Goal: Browse casually: Explore the website without a specific task or goal

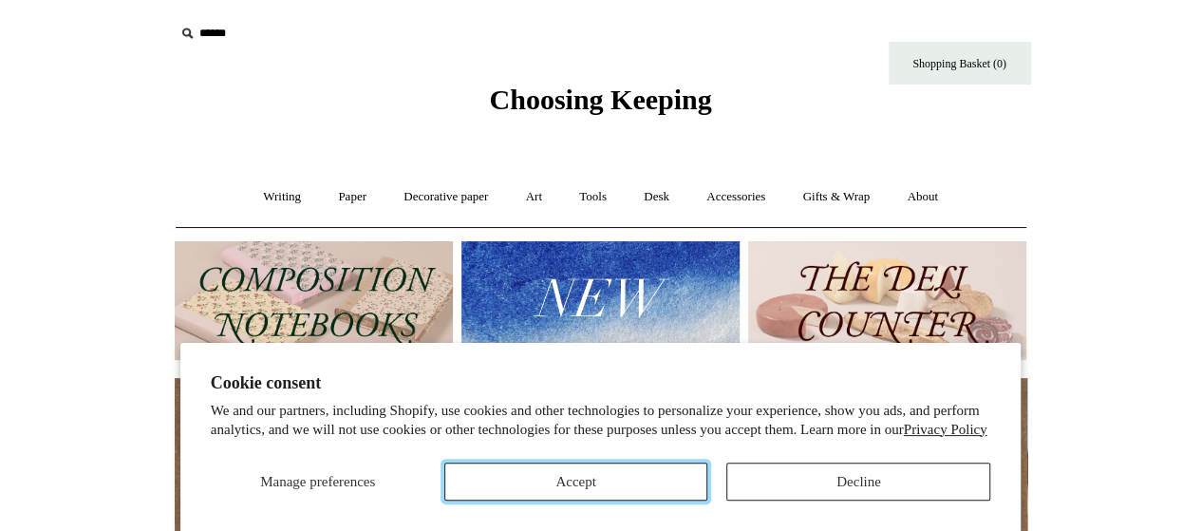
click at [535, 494] on button "Accept" at bounding box center [576, 481] width 264 height 38
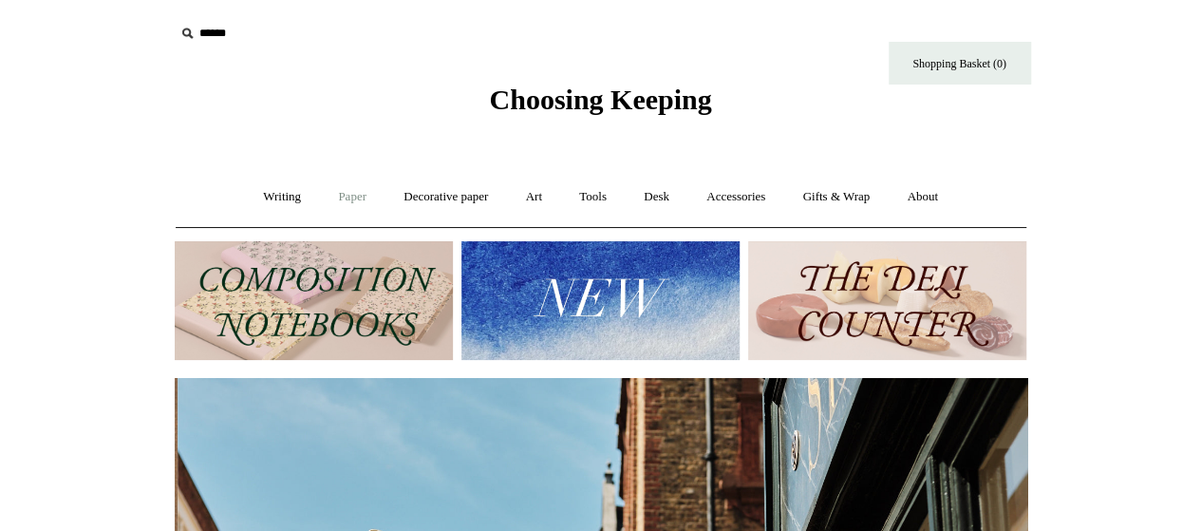
scroll to position [0, 852]
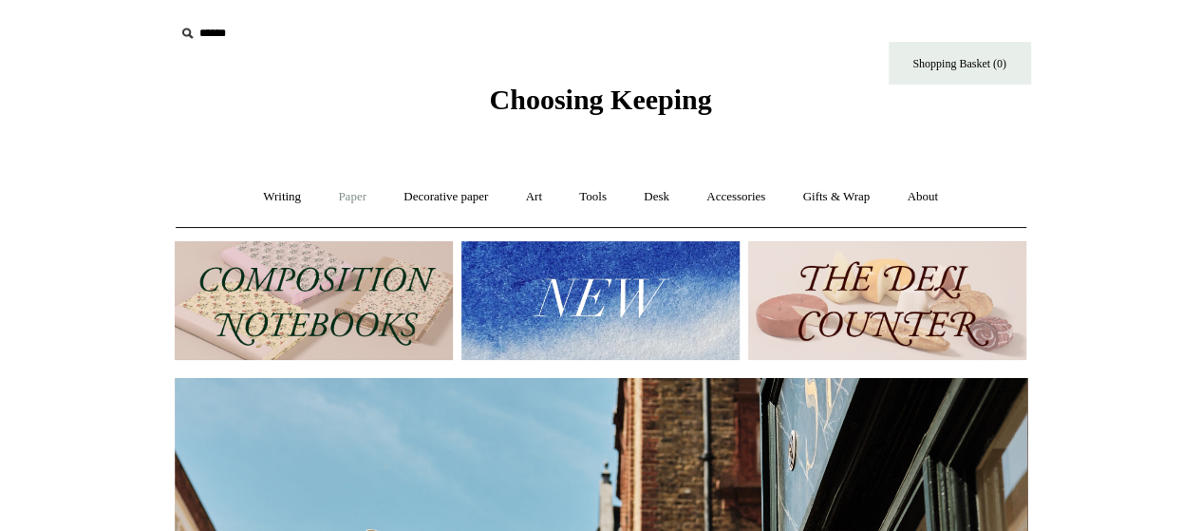
click at [333, 206] on link "Paper +" at bounding box center [352, 197] width 63 height 50
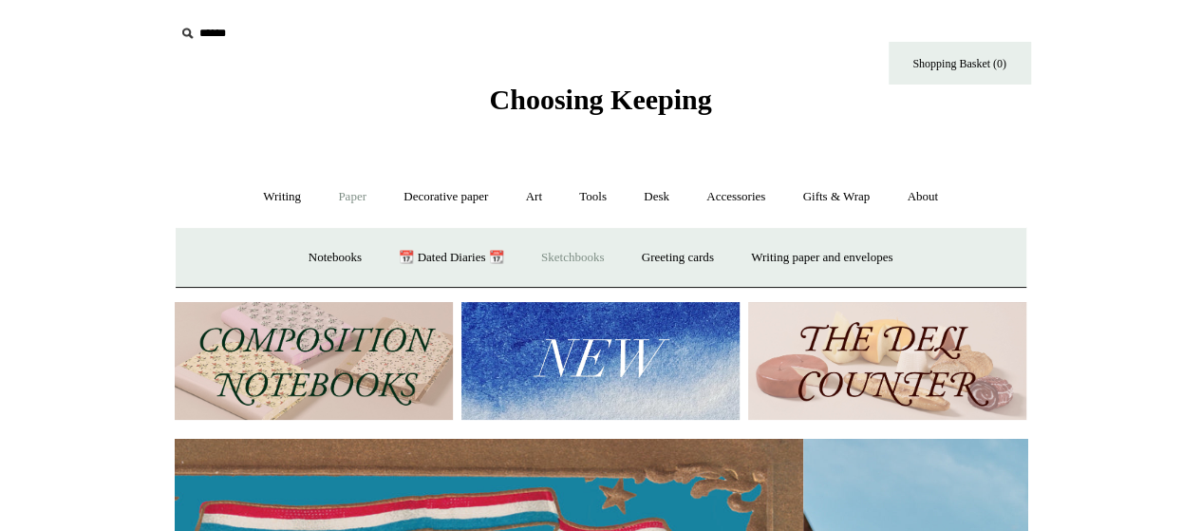
scroll to position [0, 0]
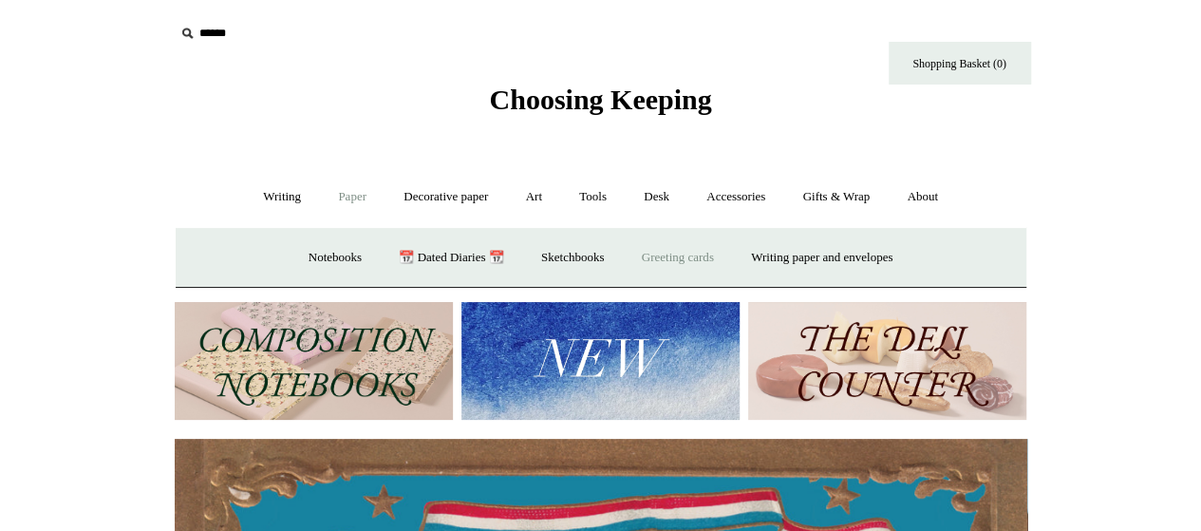
click at [685, 259] on link "Greeting cards +" at bounding box center [678, 258] width 106 height 50
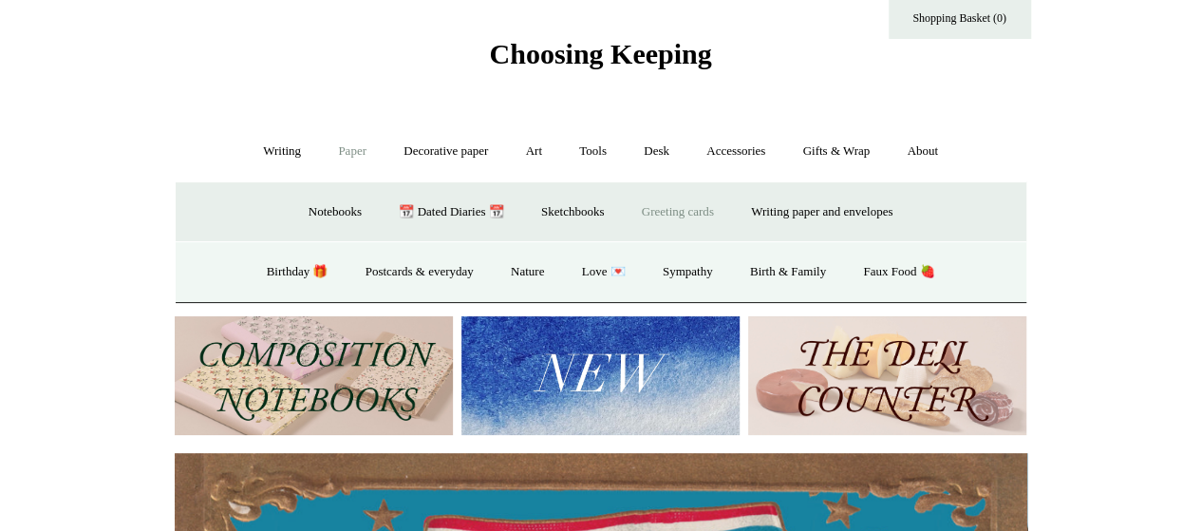
scroll to position [47, 0]
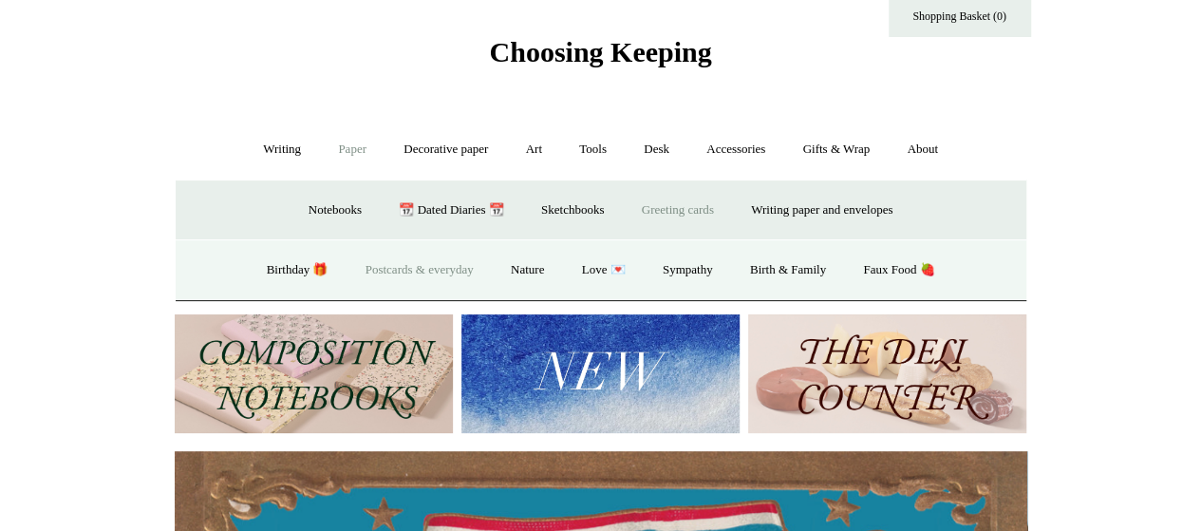
click at [416, 272] on link "Postcards & everyday" at bounding box center [419, 270] width 142 height 50
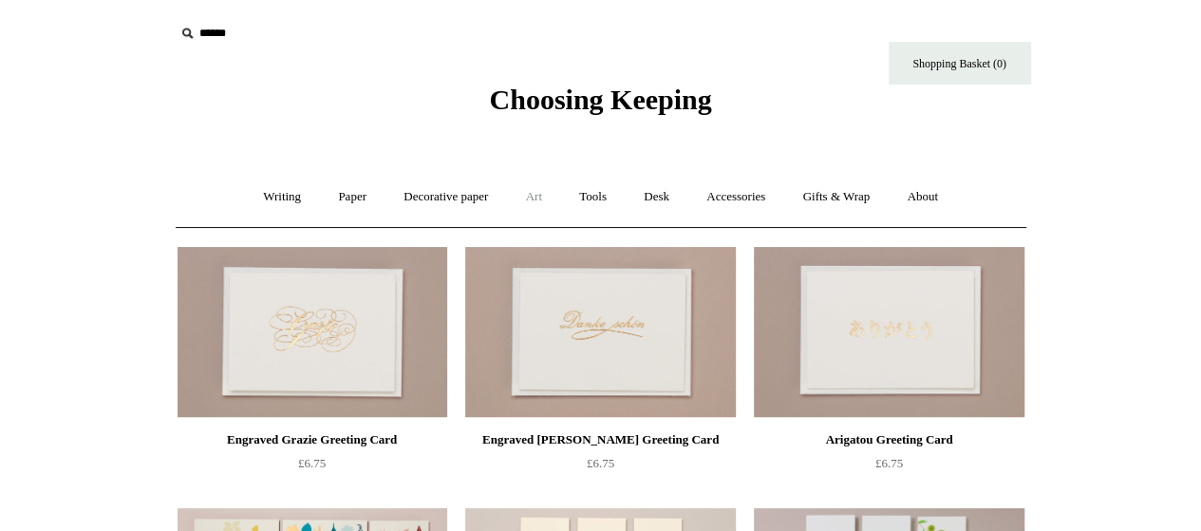
click at [539, 204] on link "Art +" at bounding box center [534, 197] width 50 height 50
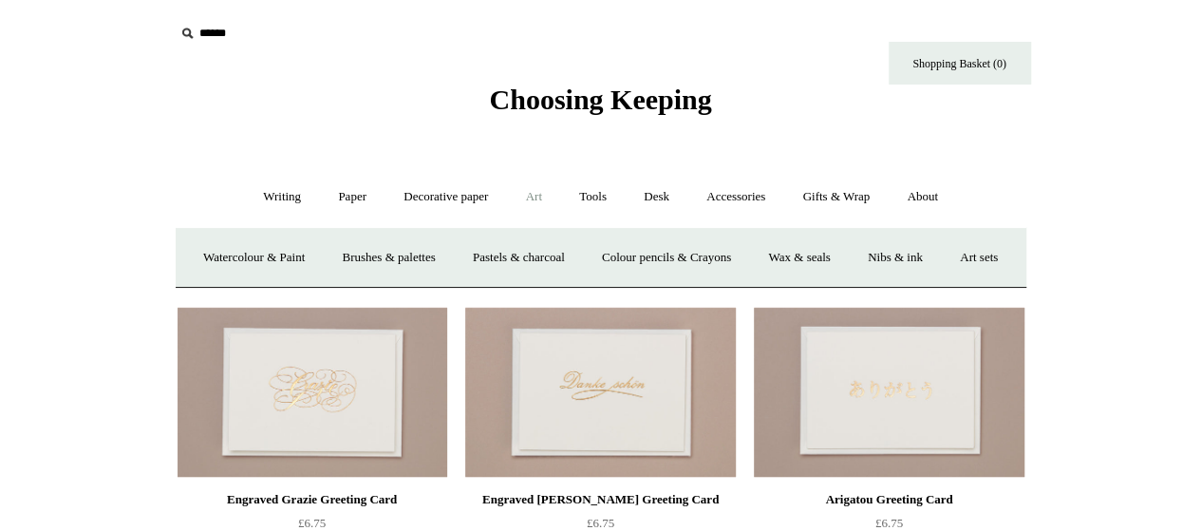
scroll to position [11, 0]
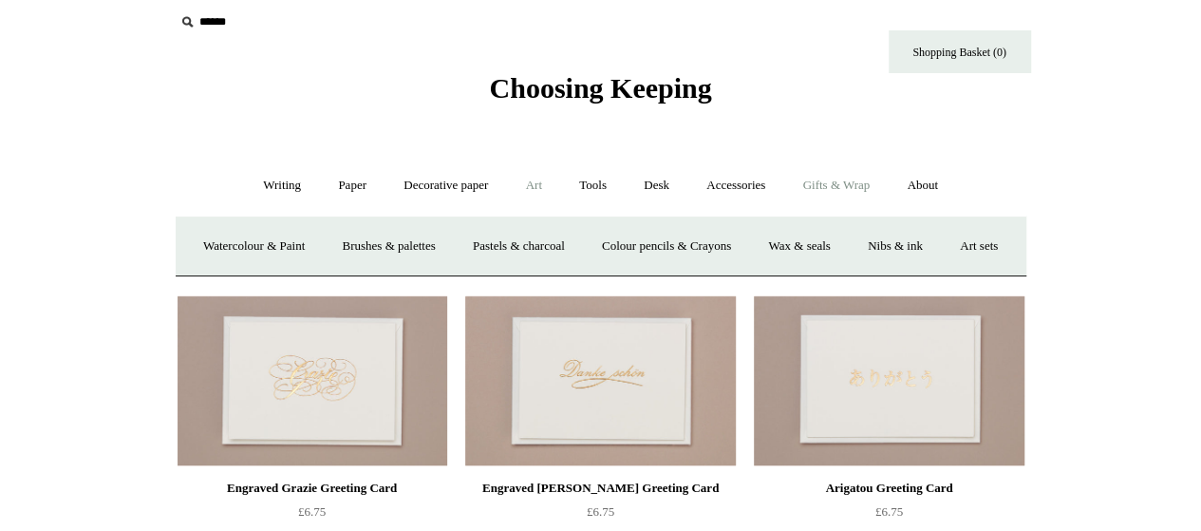
click at [818, 177] on link "Gifts & Wrap +" at bounding box center [836, 185] width 102 height 50
click at [890, 252] on link "Gifts +" at bounding box center [868, 246] width 59 height 50
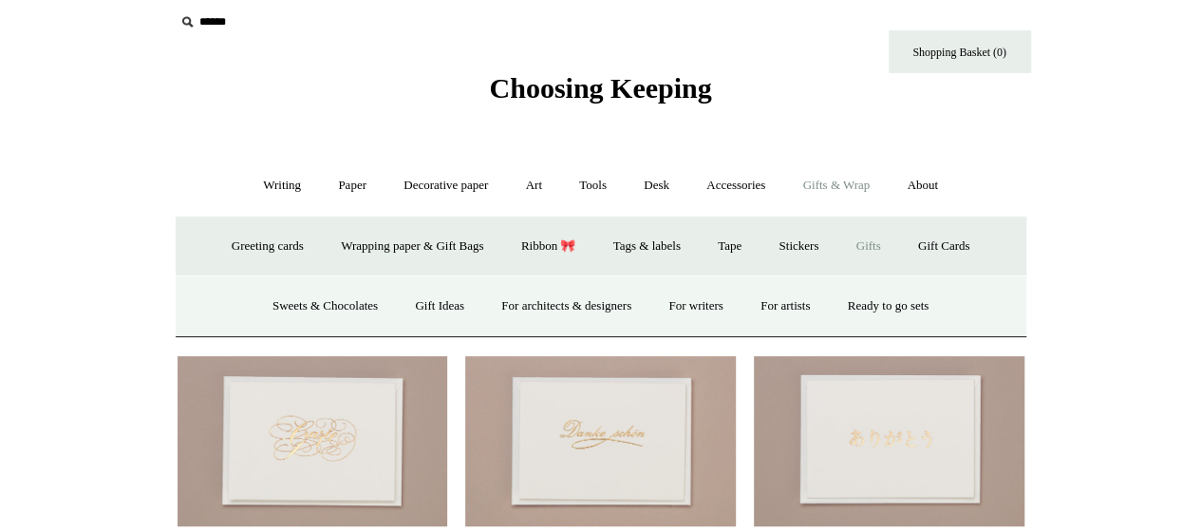
scroll to position [25, 0]
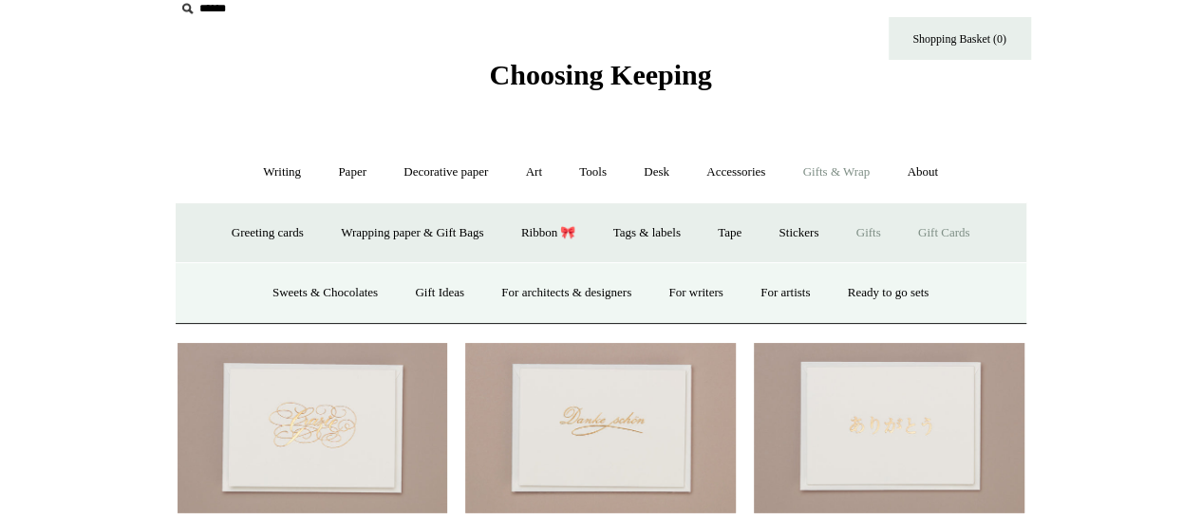
click at [955, 233] on link "Gift Cards" at bounding box center [944, 233] width 86 height 50
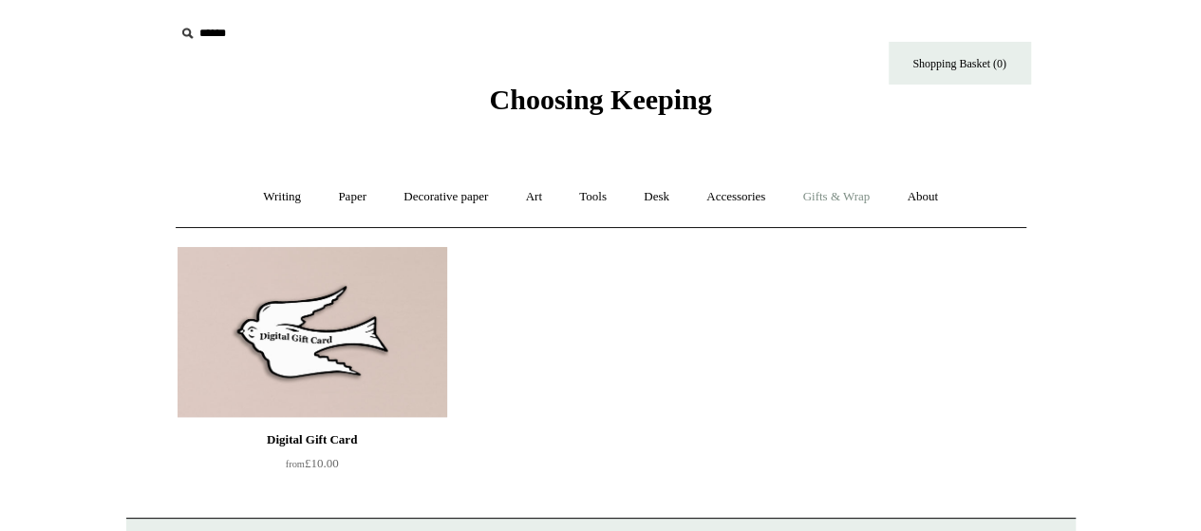
click at [827, 195] on link "Gifts & Wrap +" at bounding box center [836, 197] width 102 height 50
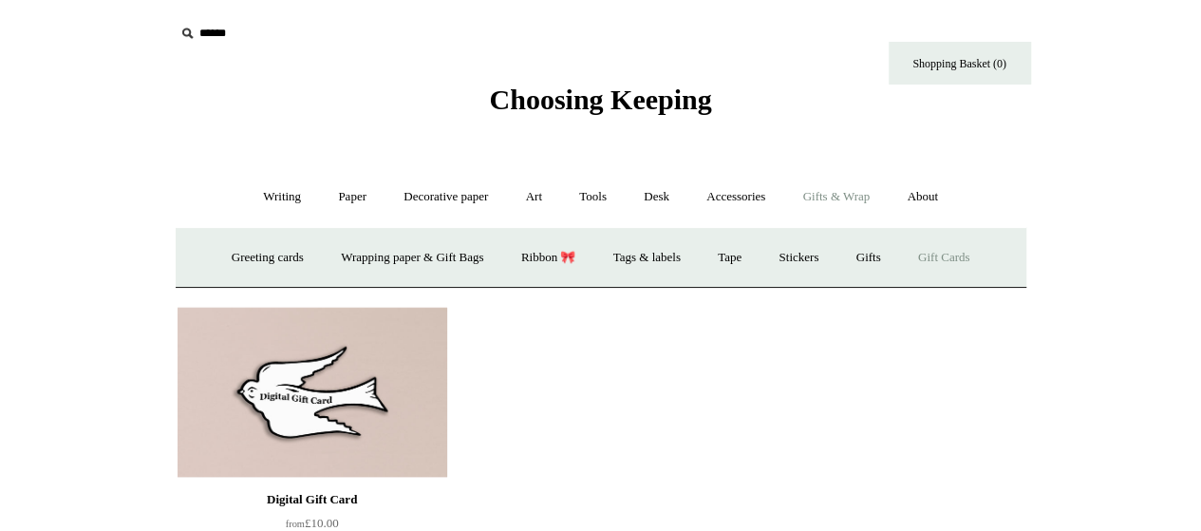
click at [827, 195] on link "Gifts & Wrap -" at bounding box center [836, 197] width 102 height 50
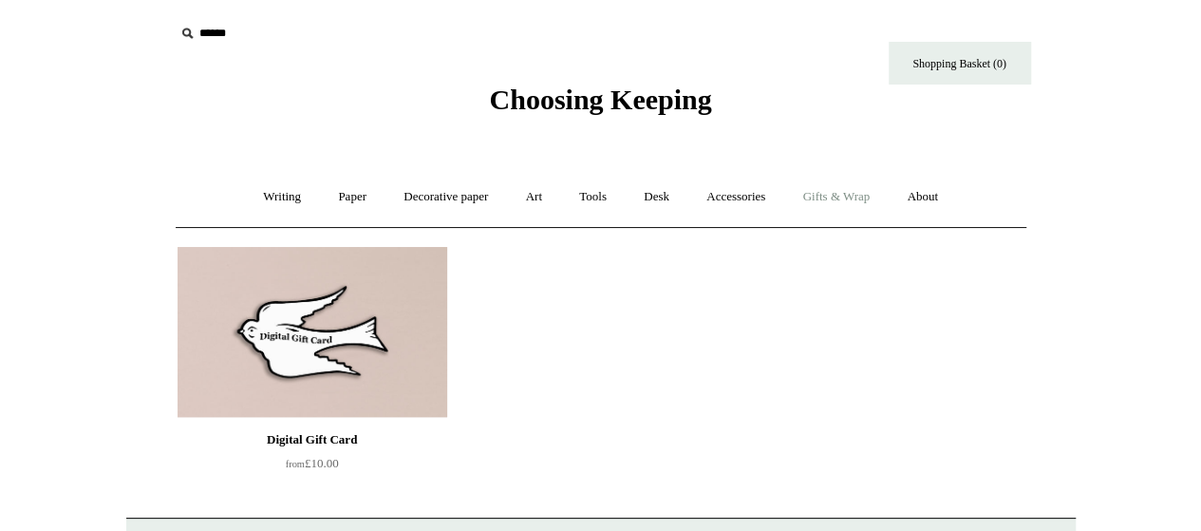
click at [827, 195] on link "Gifts & Wrap +" at bounding box center [836, 197] width 102 height 50
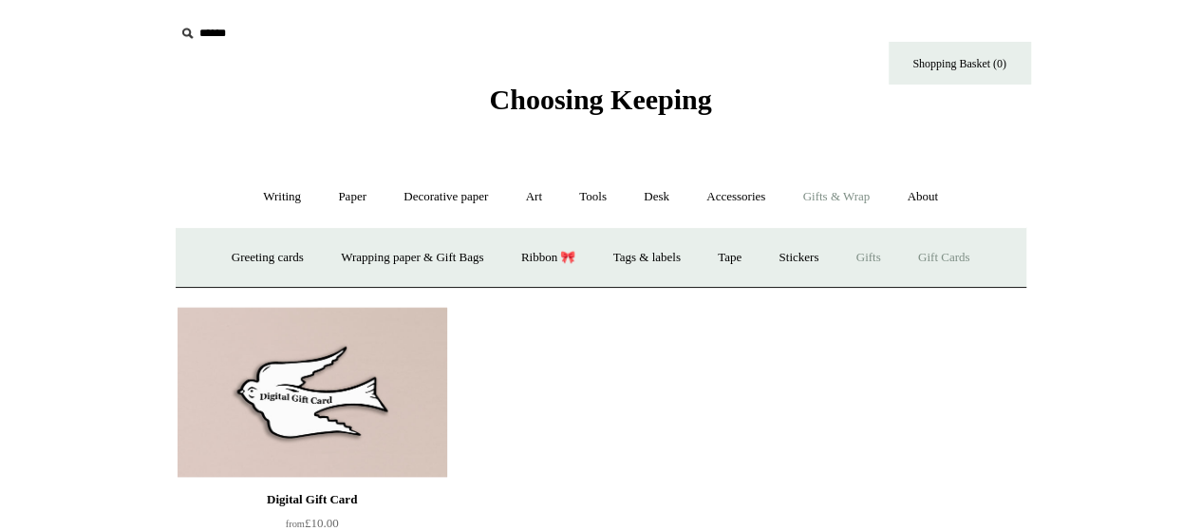
click at [881, 252] on link "Gifts +" at bounding box center [868, 258] width 59 height 50
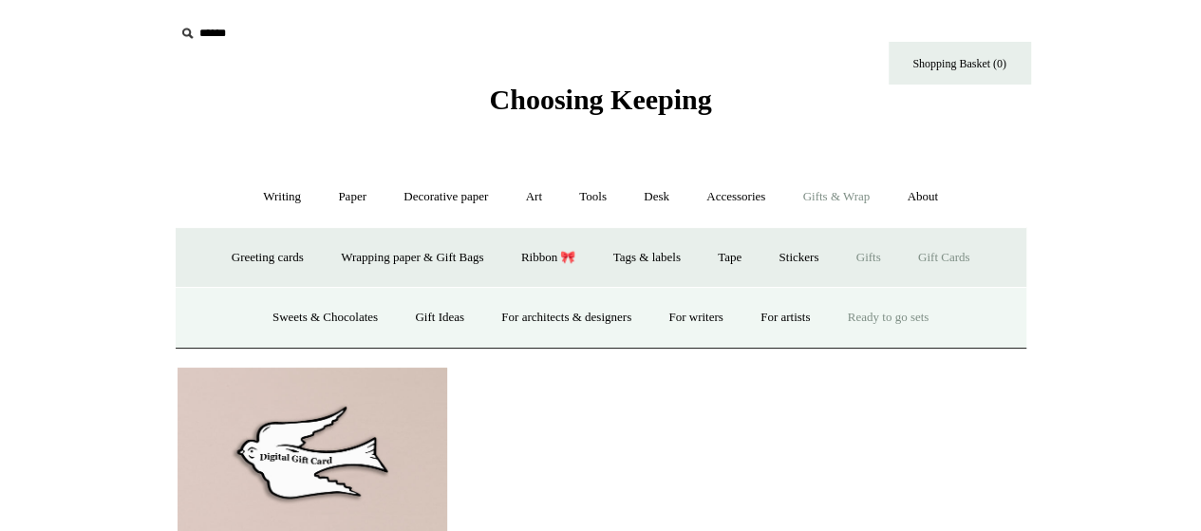
click at [878, 308] on link "Ready to go sets" at bounding box center [889, 317] width 116 height 50
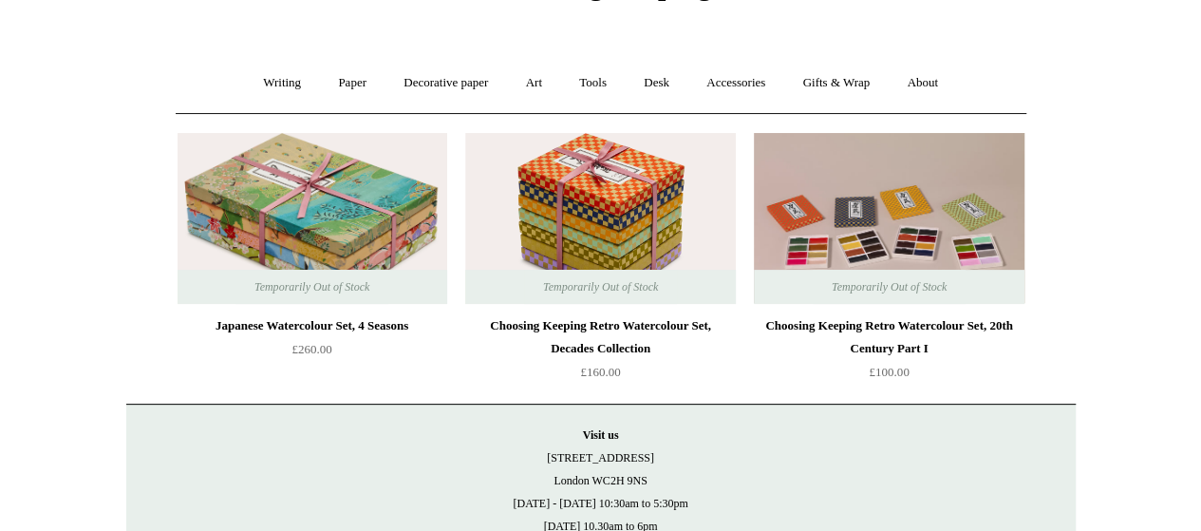
scroll to position [116, 0]
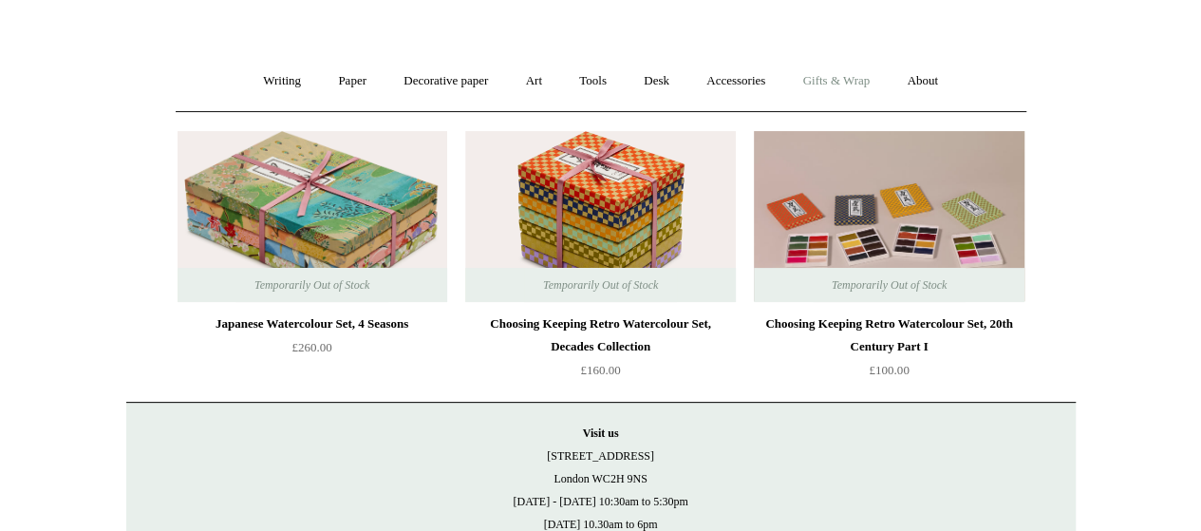
click at [856, 81] on link "Gifts & Wrap +" at bounding box center [836, 81] width 102 height 50
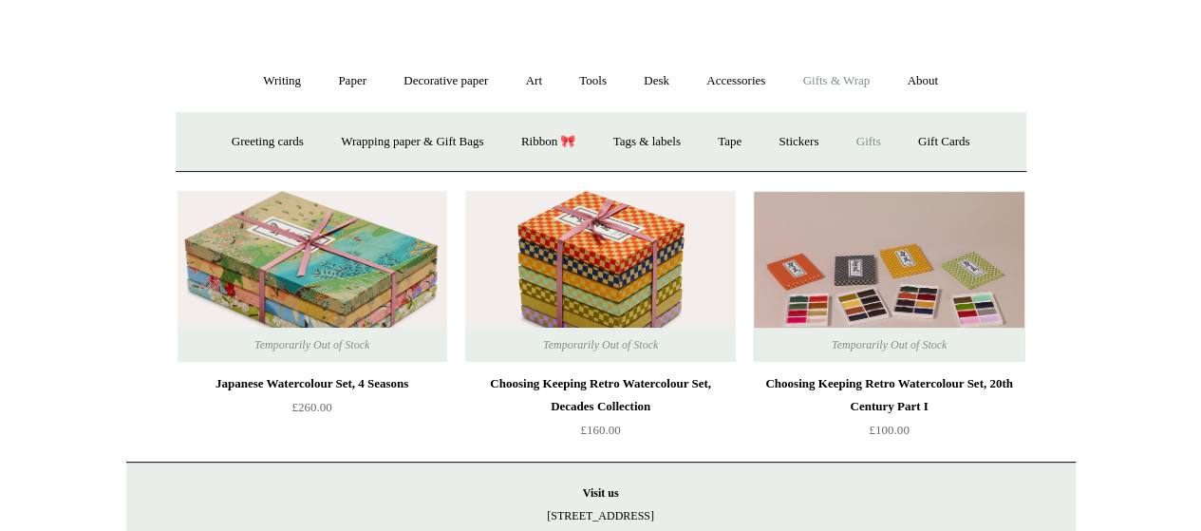
click at [885, 126] on link "Gifts +" at bounding box center [868, 142] width 59 height 50
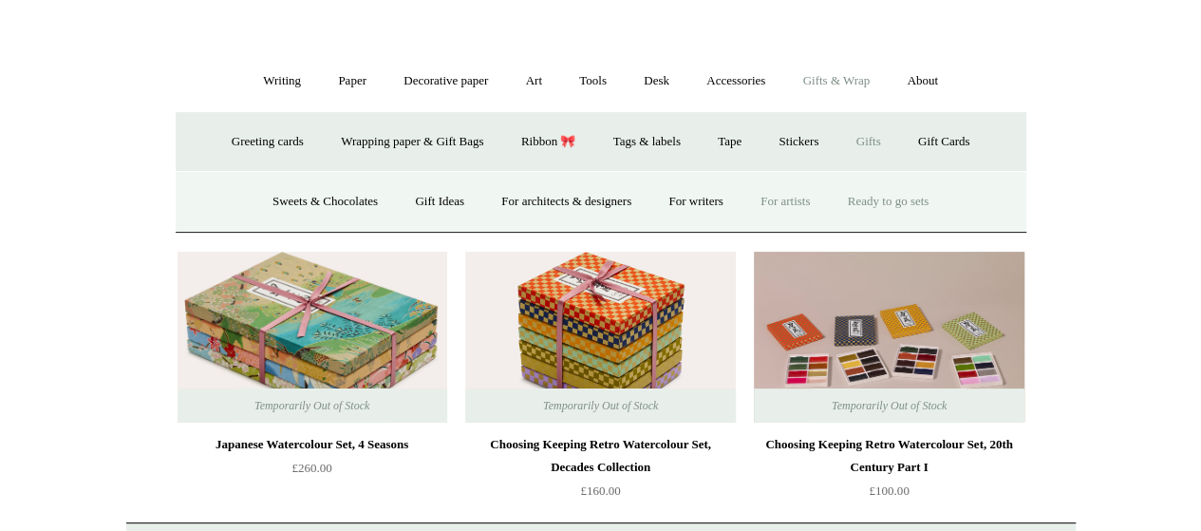
click at [811, 196] on link "For artists" at bounding box center [785, 202] width 84 height 50
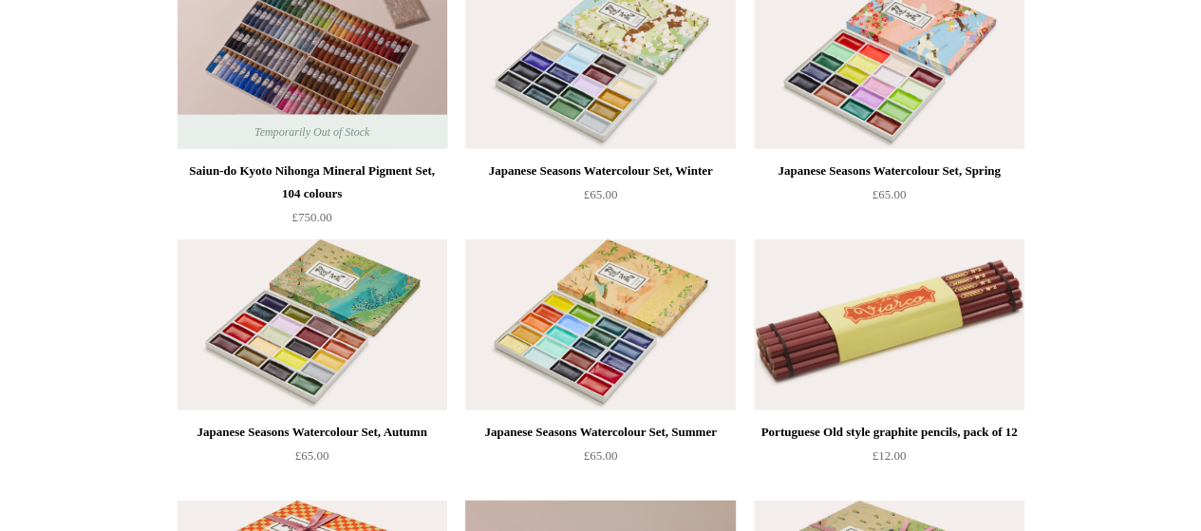
scroll to position [3153, 0]
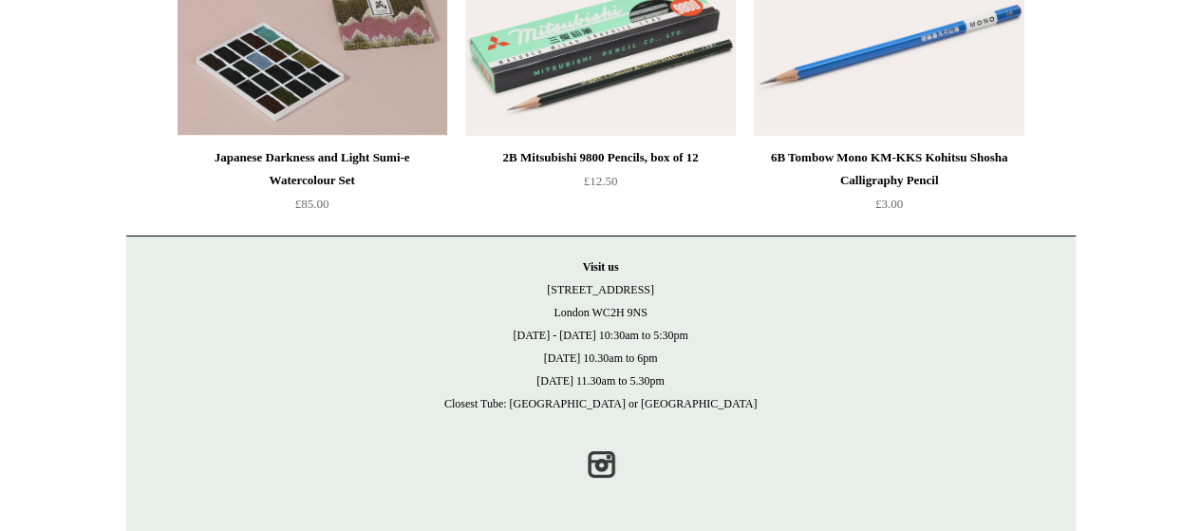
drag, startPoint x: 1181, startPoint y: 123, endPoint x: 185, endPoint y: 231, distance: 1001.4
click at [185, 231] on div "Japanese Darkness and Light Sumi-e Watercolour Set £85.00" at bounding box center [312, 103] width 270 height 277
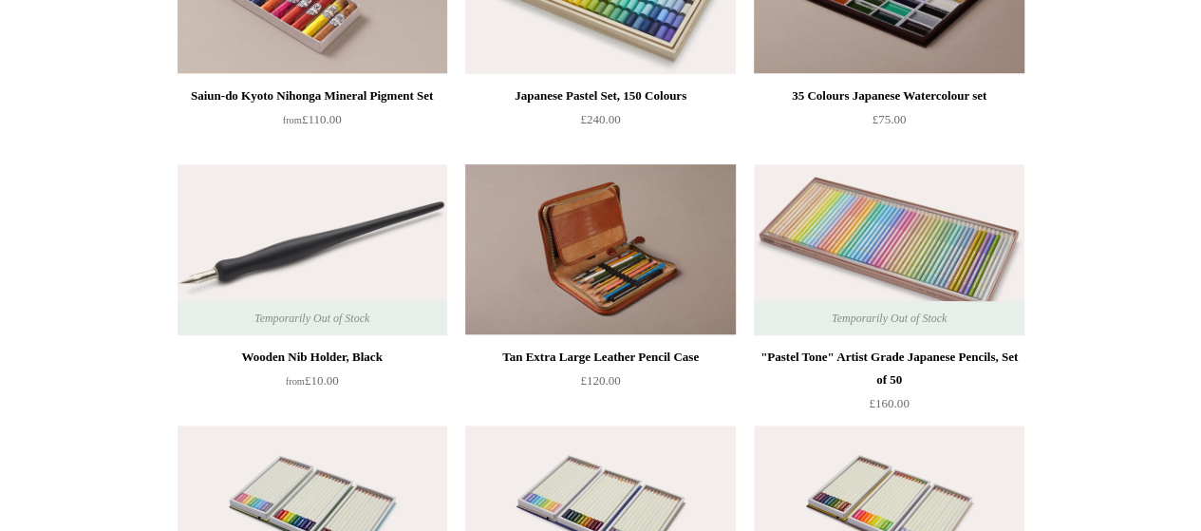
scroll to position [0, 0]
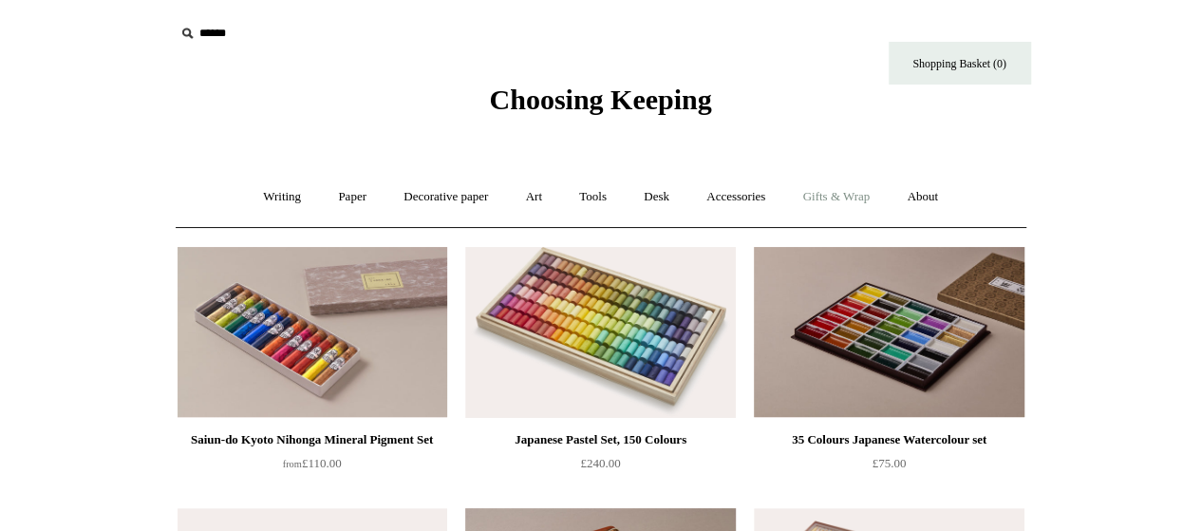
click at [834, 196] on link "Gifts & Wrap +" at bounding box center [836, 197] width 102 height 50
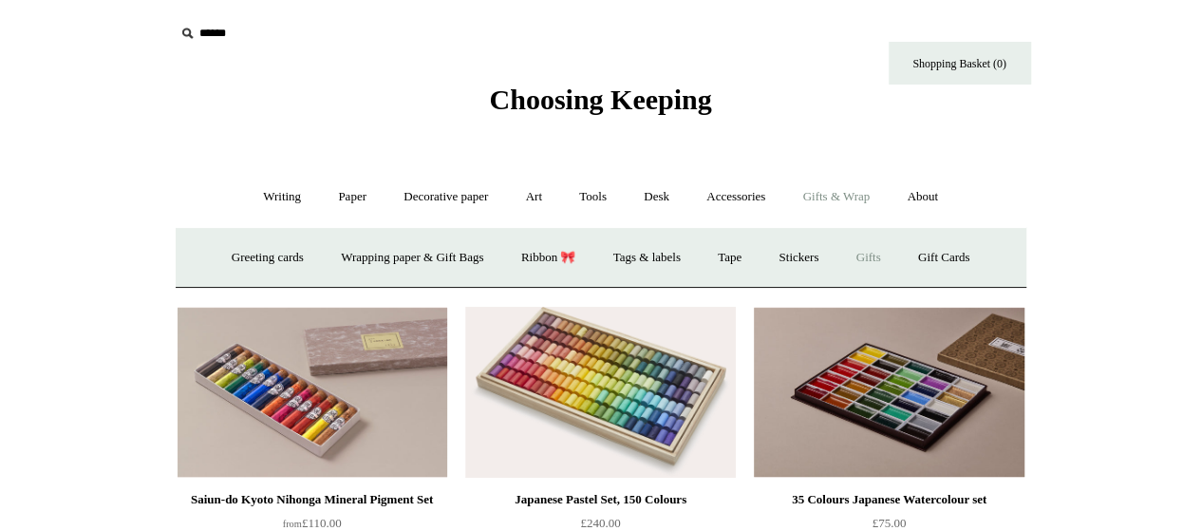
click at [890, 255] on link "Gifts +" at bounding box center [868, 258] width 59 height 50
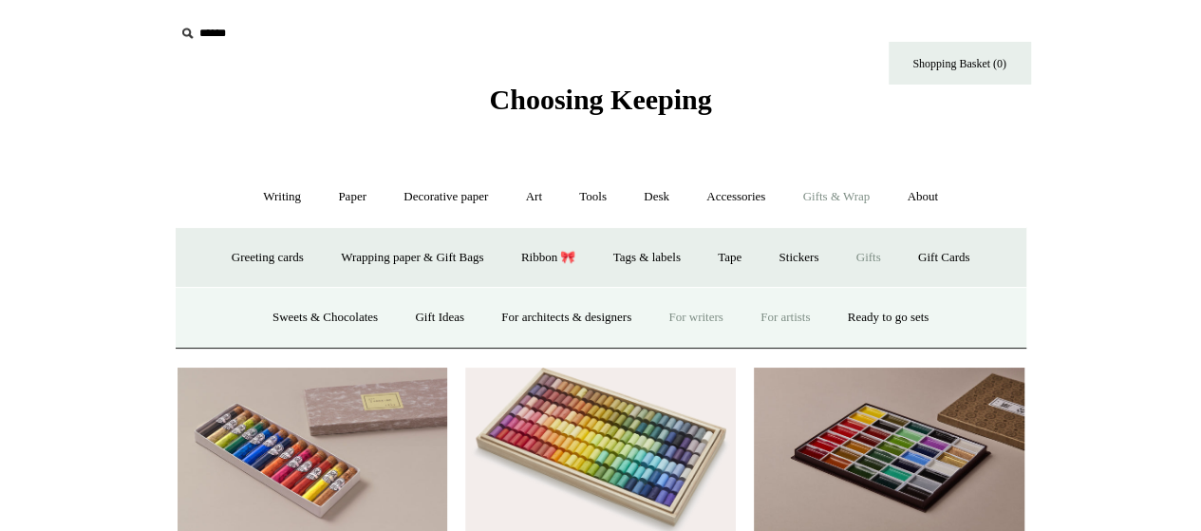
click at [683, 318] on link "For writers" at bounding box center [695, 317] width 88 height 50
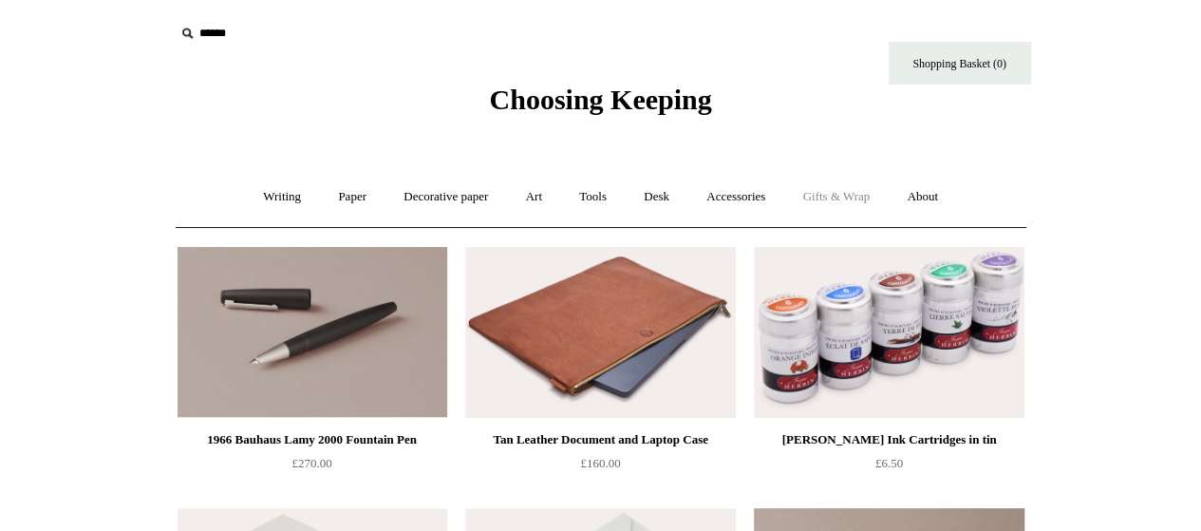
click at [849, 206] on link "Gifts & Wrap +" at bounding box center [836, 197] width 102 height 50
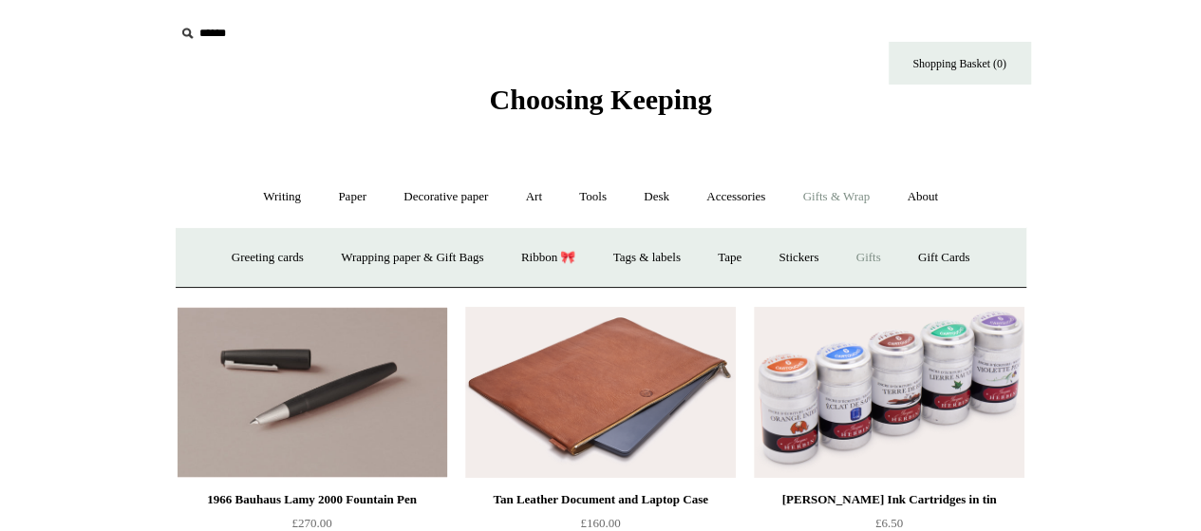
click at [867, 250] on link "Gifts +" at bounding box center [868, 258] width 59 height 50
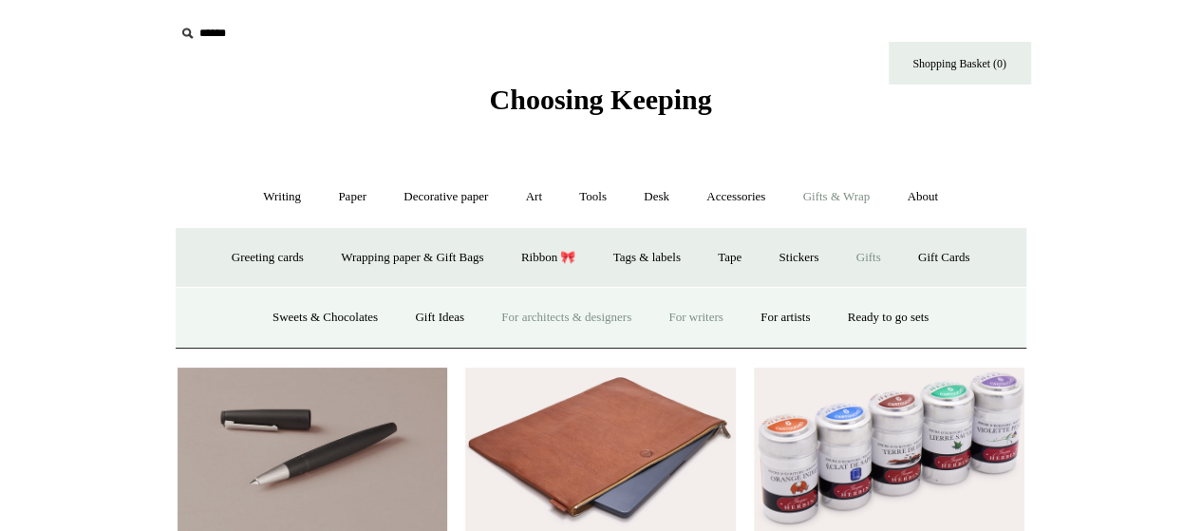
click at [486, 323] on link "For architects & designers" at bounding box center [566, 317] width 164 height 50
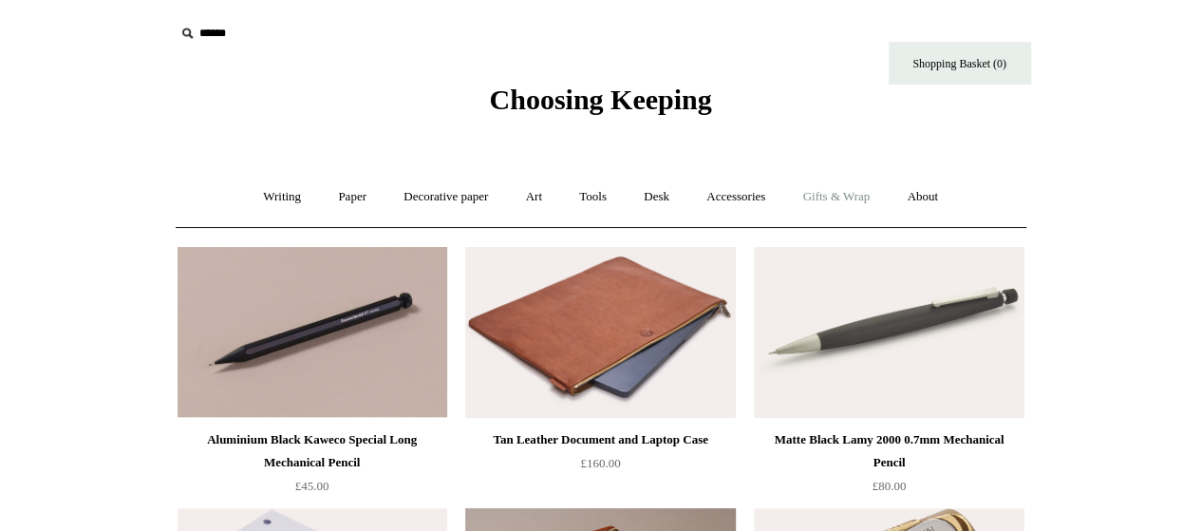
click at [858, 198] on link "Gifts & Wrap +" at bounding box center [836, 197] width 102 height 50
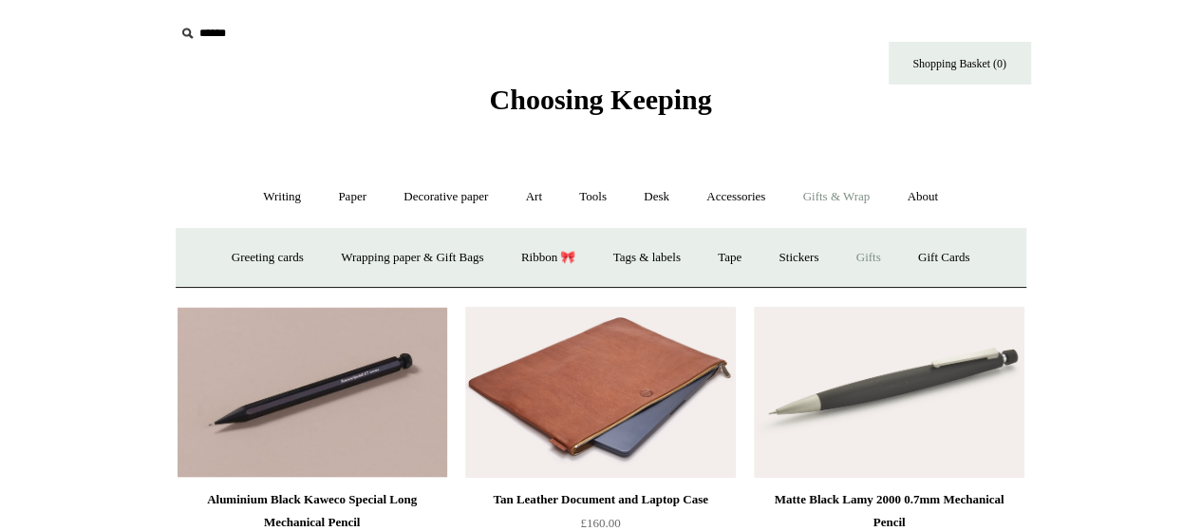
click at [868, 257] on link "Gifts +" at bounding box center [868, 258] width 59 height 50
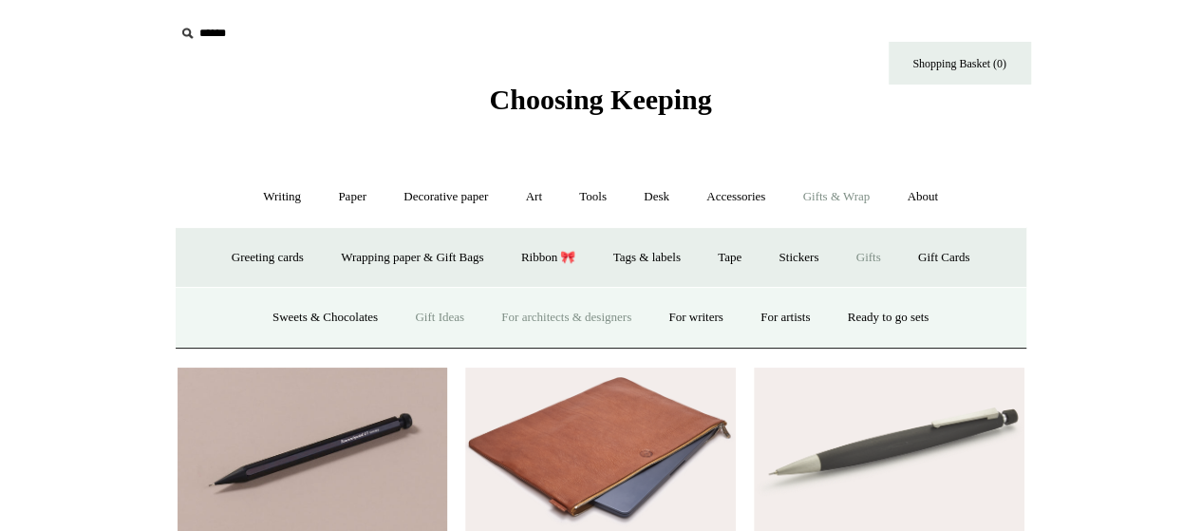
click at [425, 307] on link "Gift Ideas" at bounding box center [440, 317] width 84 height 50
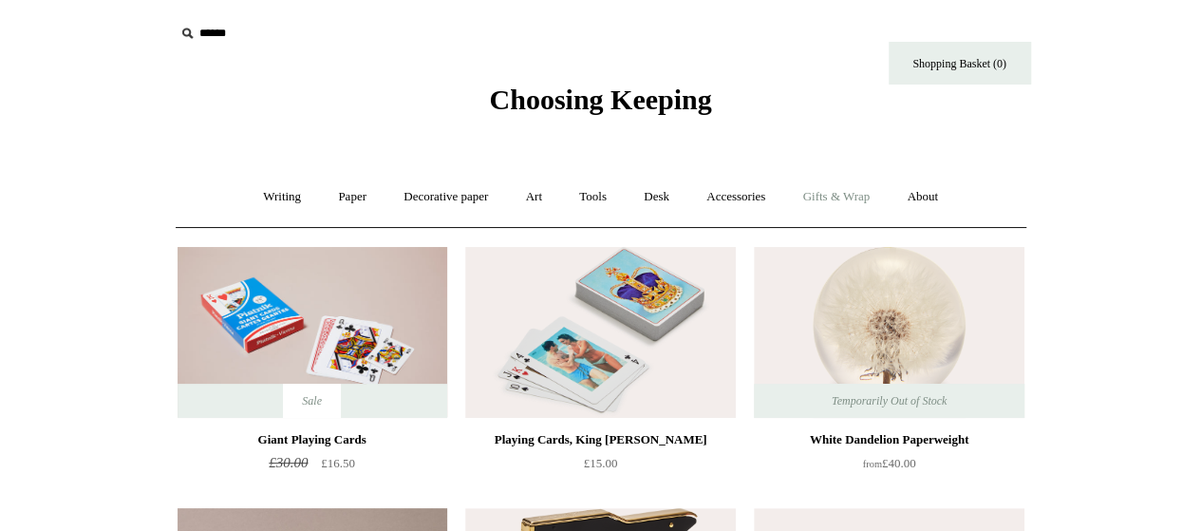
click at [842, 198] on link "Gifts & Wrap +" at bounding box center [836, 197] width 102 height 50
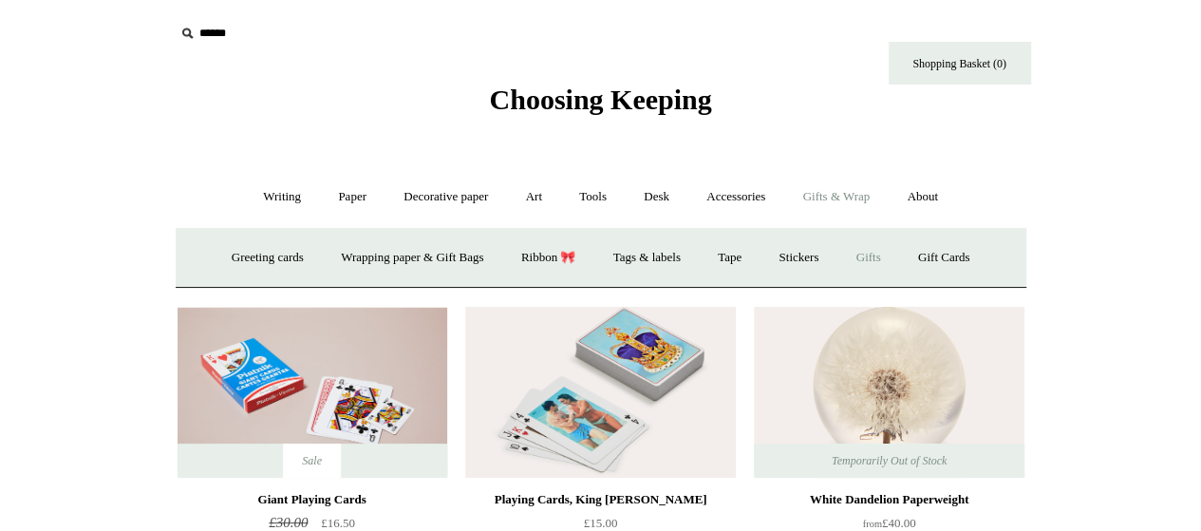
click at [885, 265] on link "Gifts +" at bounding box center [868, 258] width 59 height 50
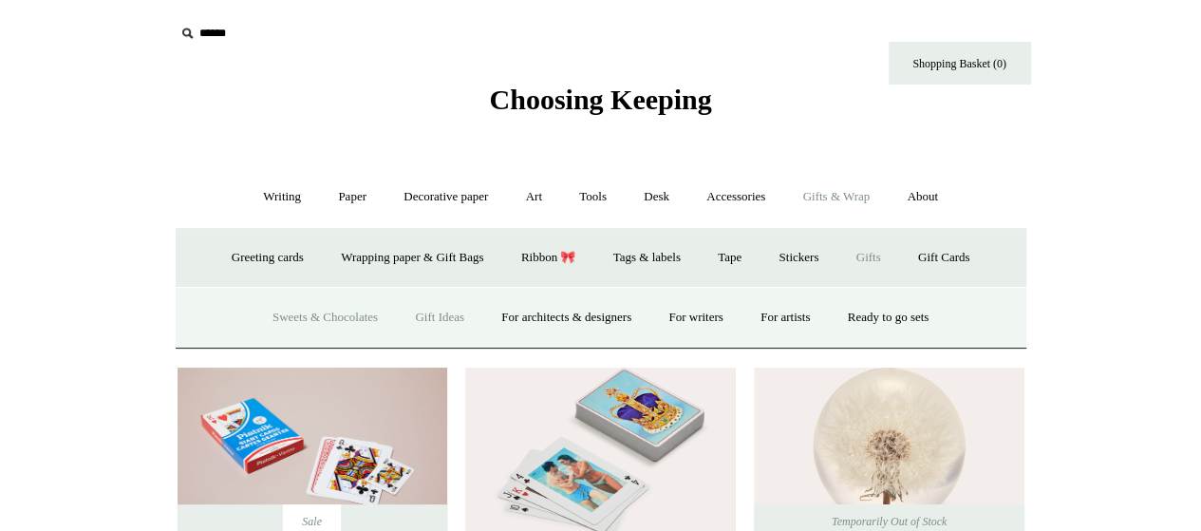
click at [302, 319] on link "Sweets & Chocolates" at bounding box center [325, 317] width 140 height 50
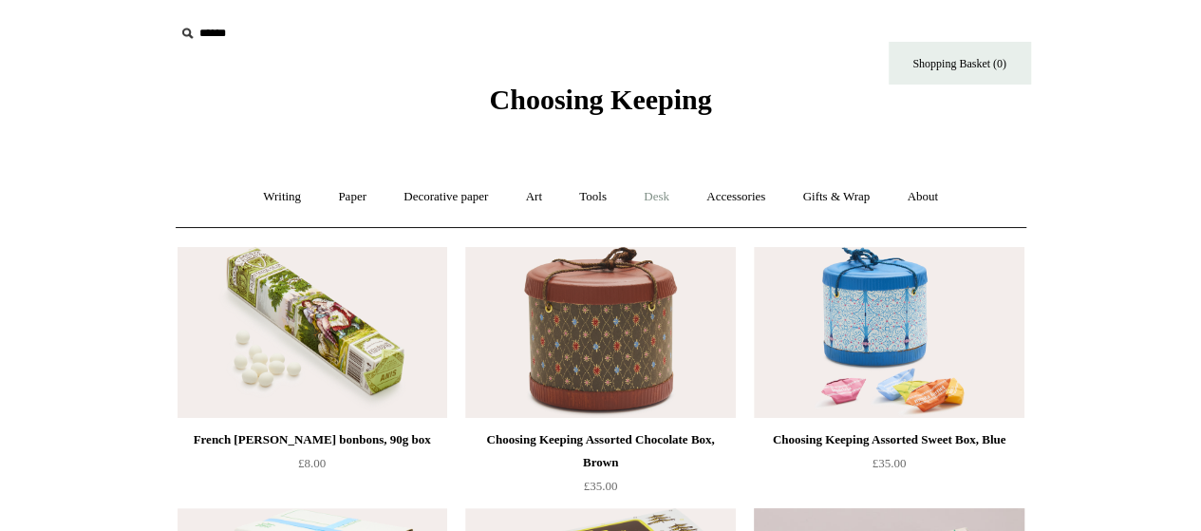
click at [663, 203] on link "Desk +" at bounding box center [656, 197] width 60 height 50
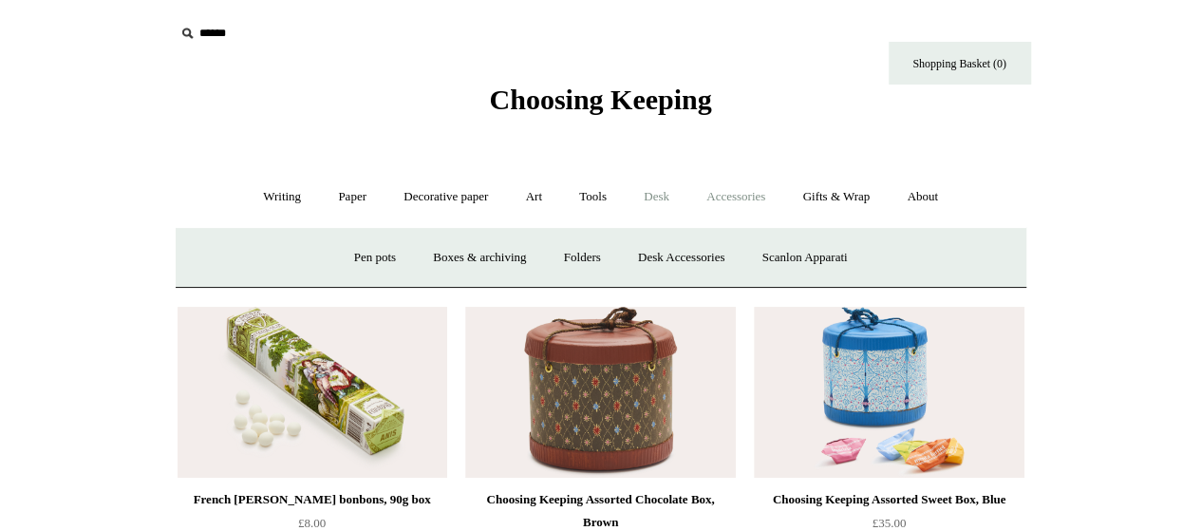
click at [744, 208] on link "Accessories +" at bounding box center [735, 197] width 93 height 50
click at [817, 196] on link "Gifts & Wrap +" at bounding box center [836, 197] width 102 height 50
click at [876, 261] on link "Gifts +" at bounding box center [868, 258] width 59 height 50
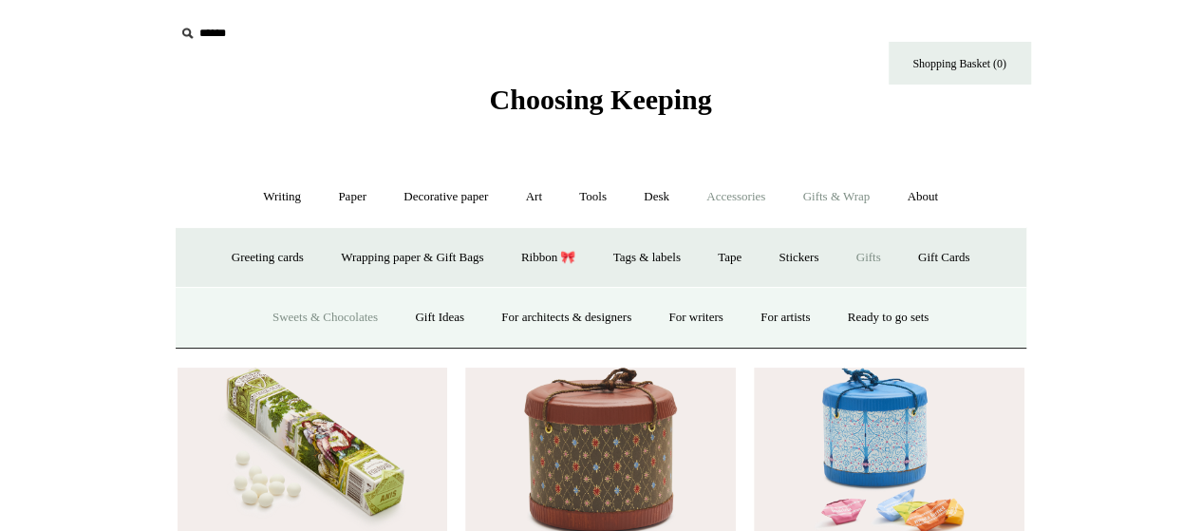
click at [759, 202] on link "Accessories +" at bounding box center [735, 197] width 93 height 50
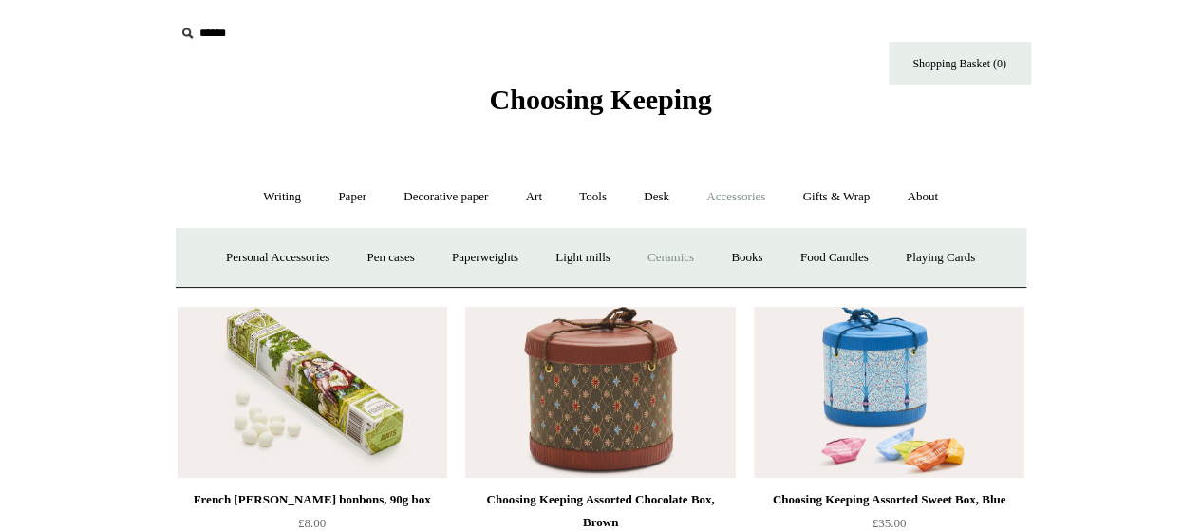
click at [681, 252] on link "Ceramics +" at bounding box center [670, 258] width 81 height 50
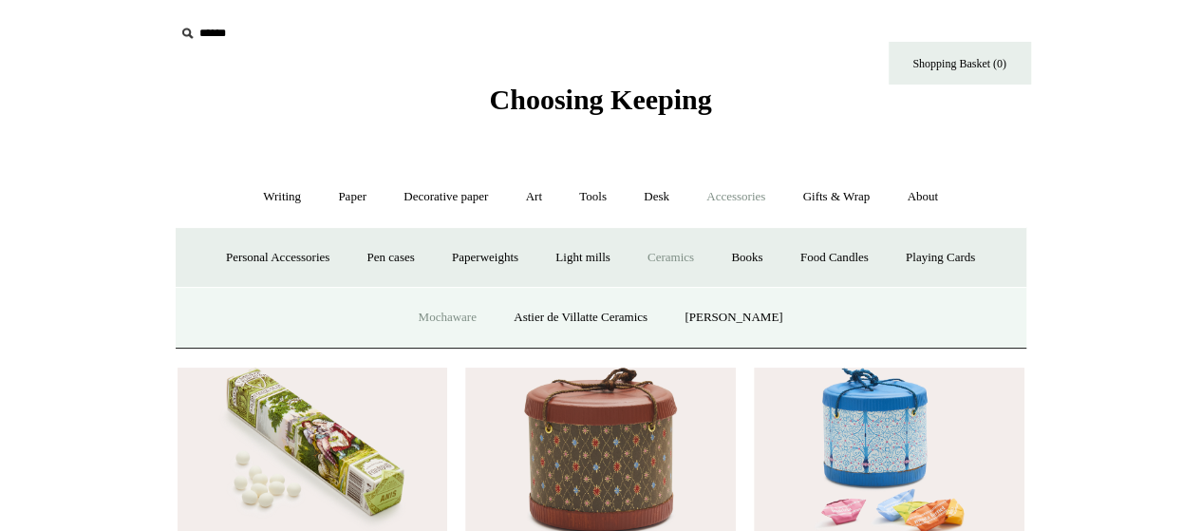
click at [474, 320] on link "Mochaware" at bounding box center [447, 317] width 92 height 50
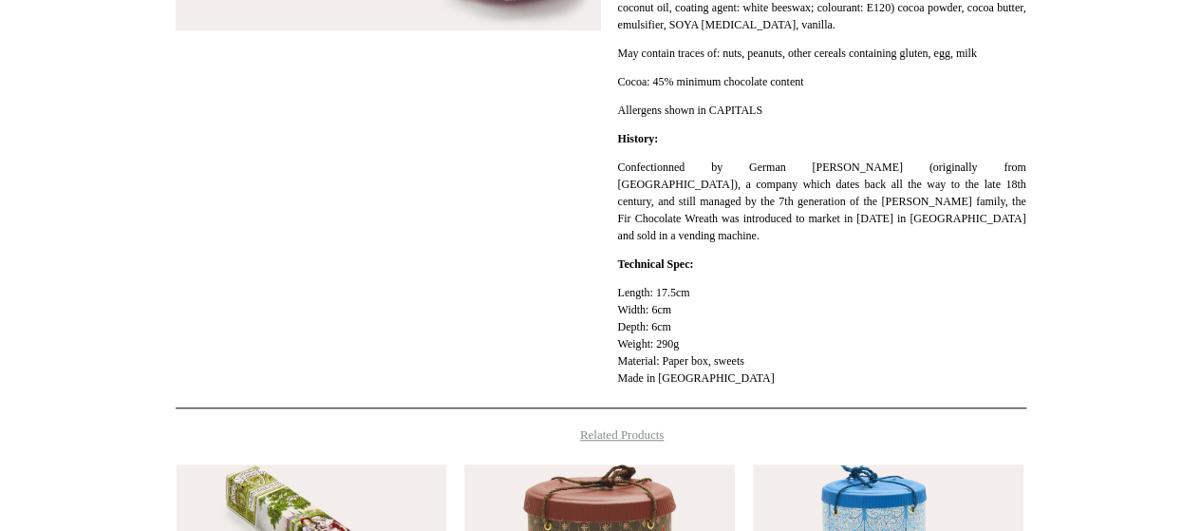
scroll to position [554, 0]
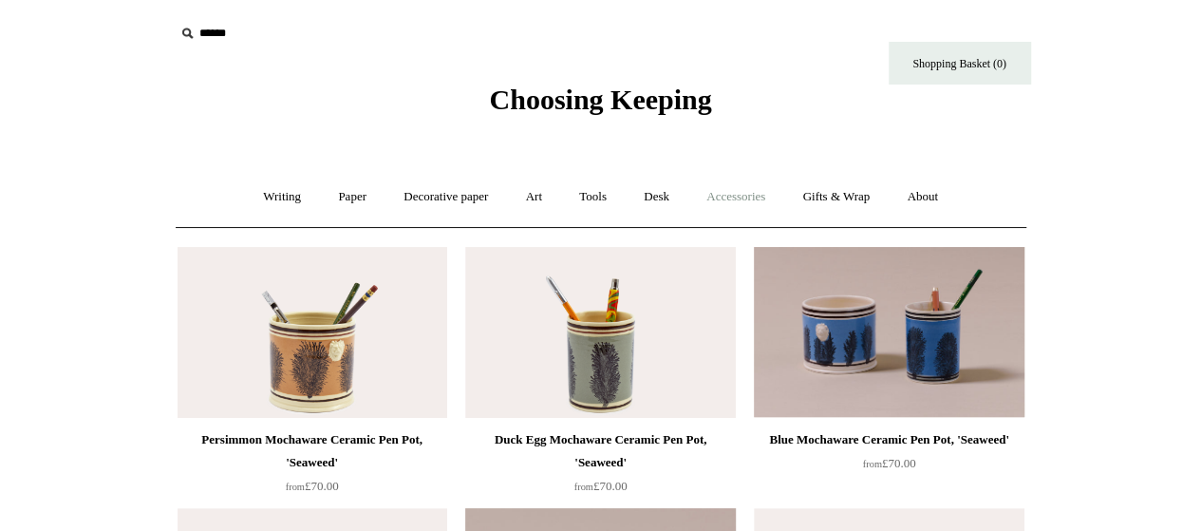
click at [756, 195] on link "Accessories +" at bounding box center [735, 197] width 93 height 50
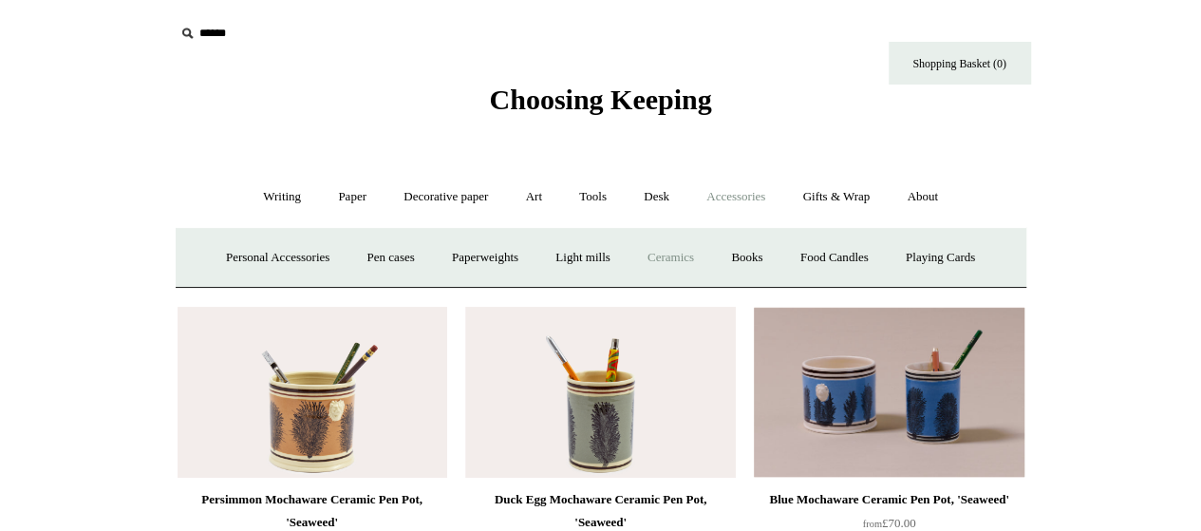
click at [681, 257] on link "Ceramics +" at bounding box center [670, 258] width 81 height 50
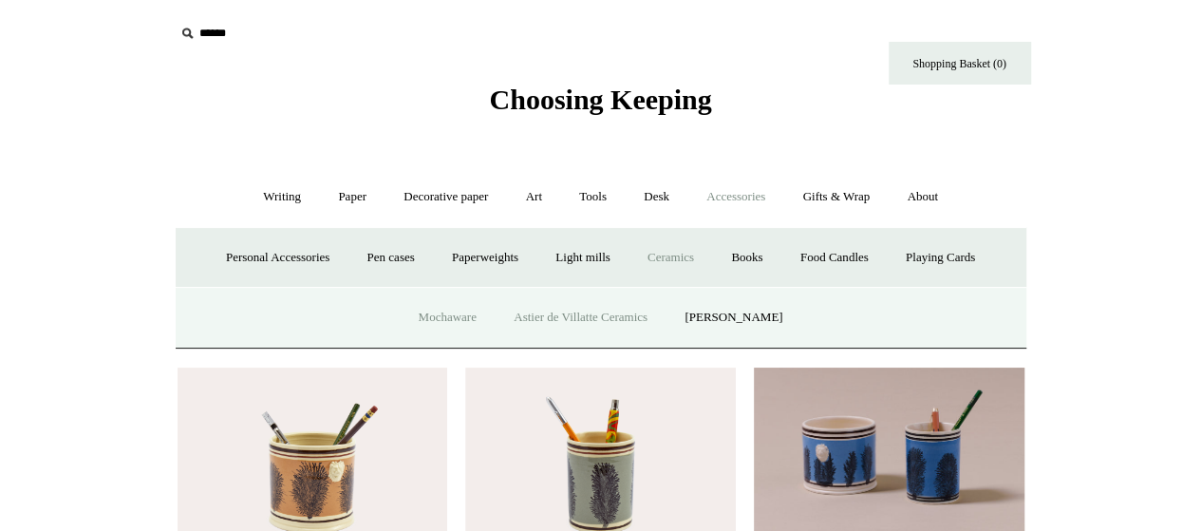
click at [543, 320] on link "Astier de Villatte Ceramics" at bounding box center [580, 317] width 168 height 50
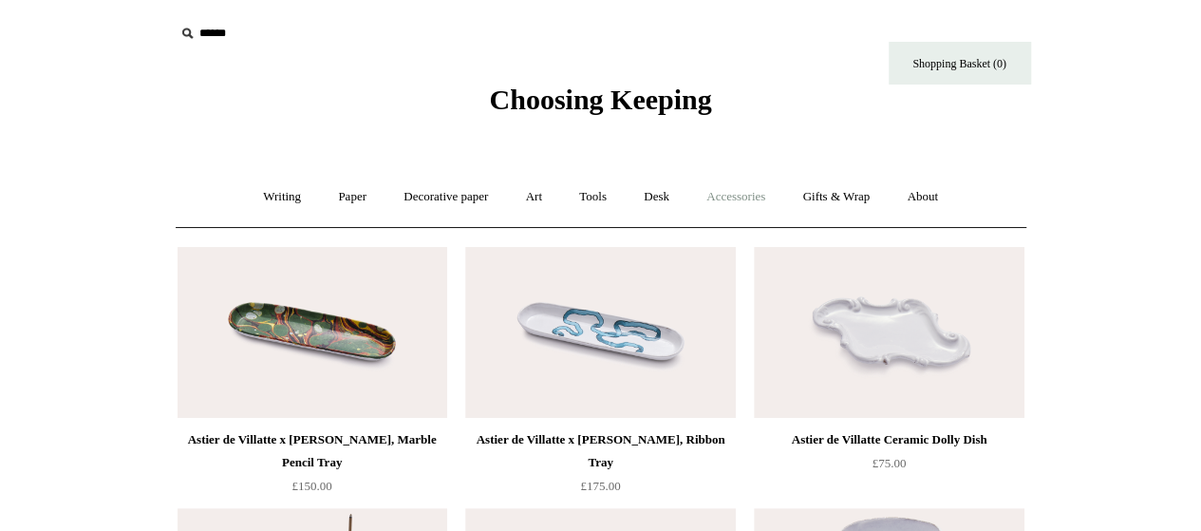
click at [742, 201] on link "Accessories +" at bounding box center [735, 197] width 93 height 50
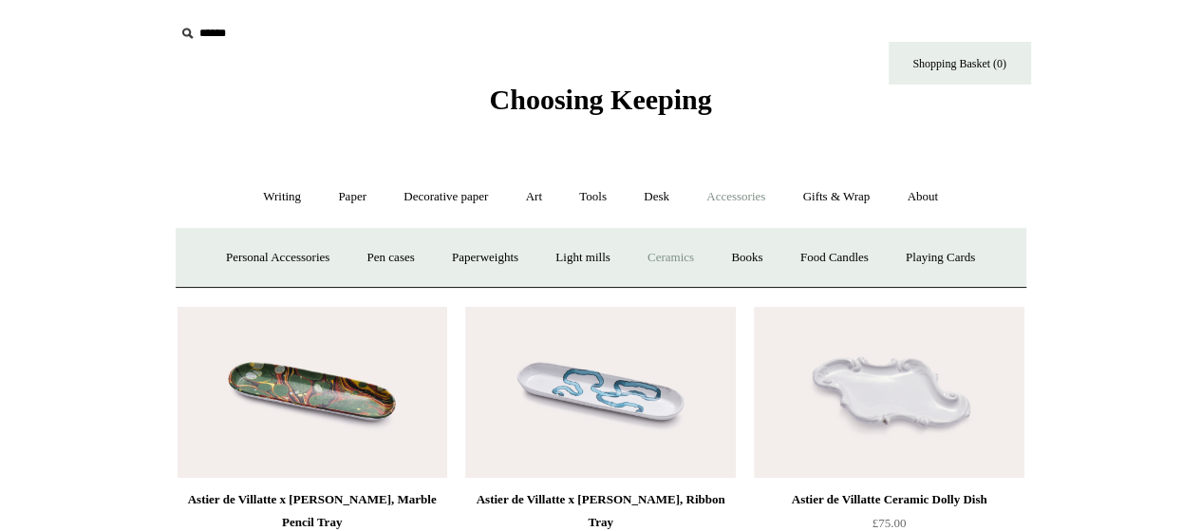
click at [675, 263] on link "Ceramics +" at bounding box center [670, 258] width 81 height 50
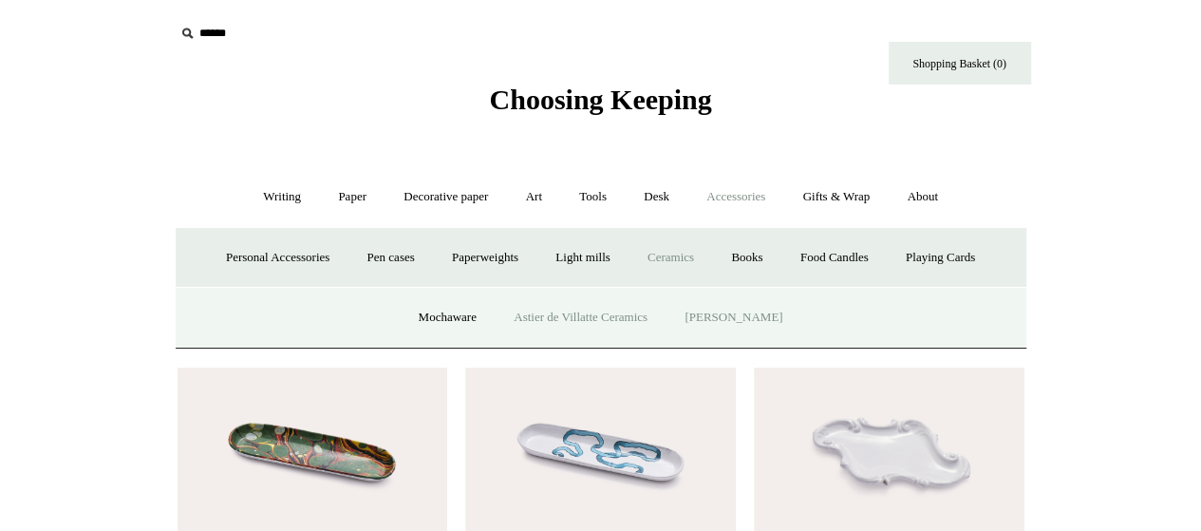
click at [740, 314] on link "[PERSON_NAME]" at bounding box center [733, 317] width 132 height 50
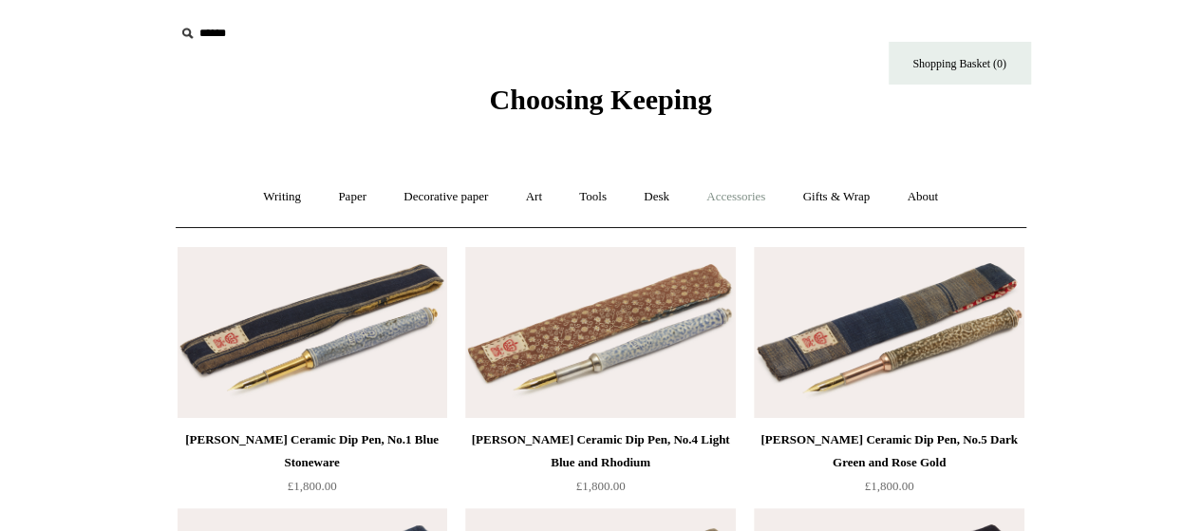
click at [744, 197] on link "Accessories +" at bounding box center [735, 197] width 93 height 50
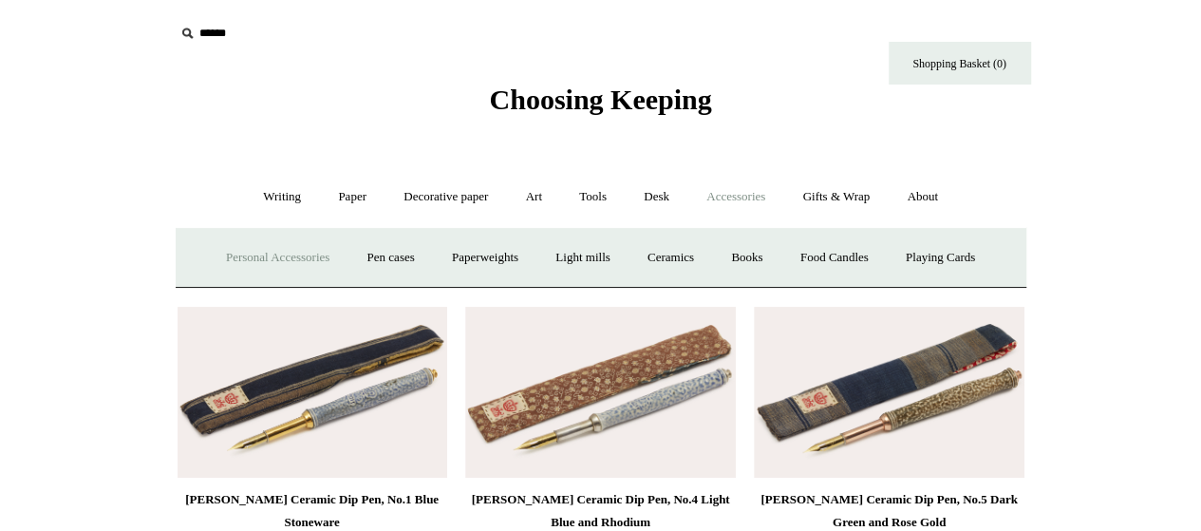
click at [297, 255] on link "Personal Accessories +" at bounding box center [278, 258] width 138 height 50
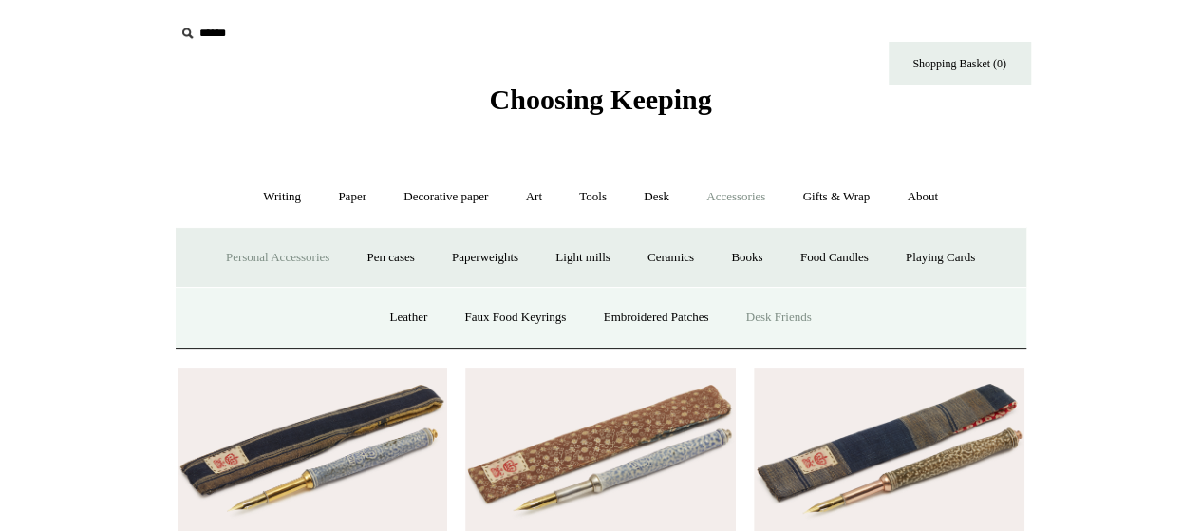
click at [779, 311] on link "Desk Friends" at bounding box center [779, 317] width 100 height 50
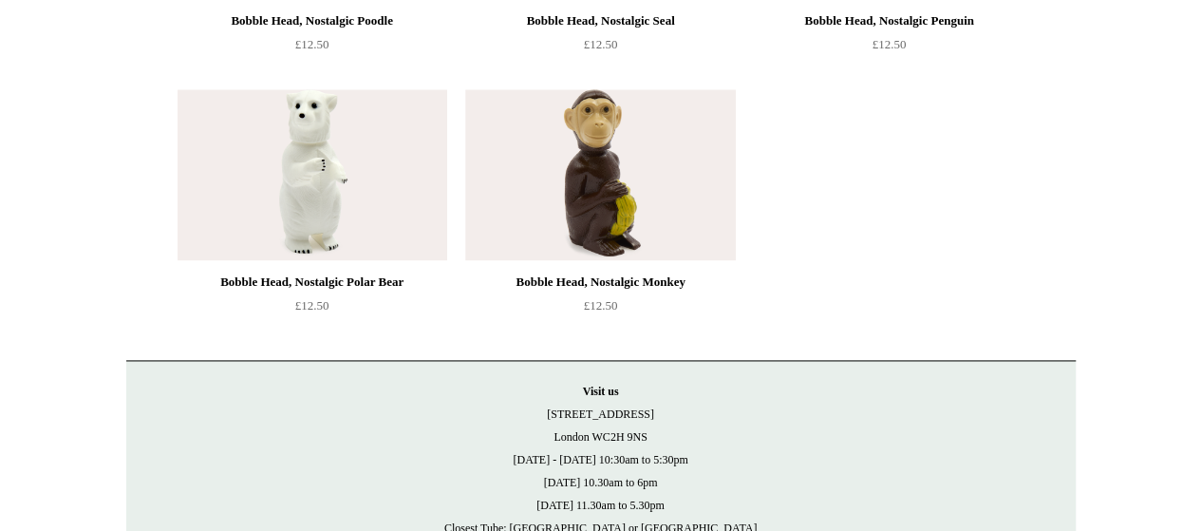
scroll to position [1326, 0]
